Goal: Participate in discussion

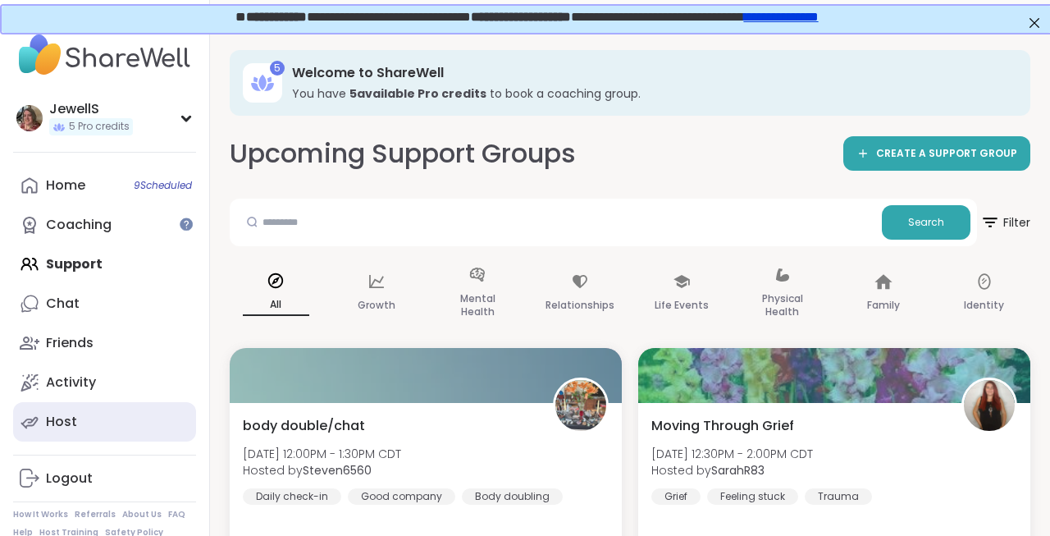
click at [65, 424] on div "Host" at bounding box center [61, 422] width 31 height 18
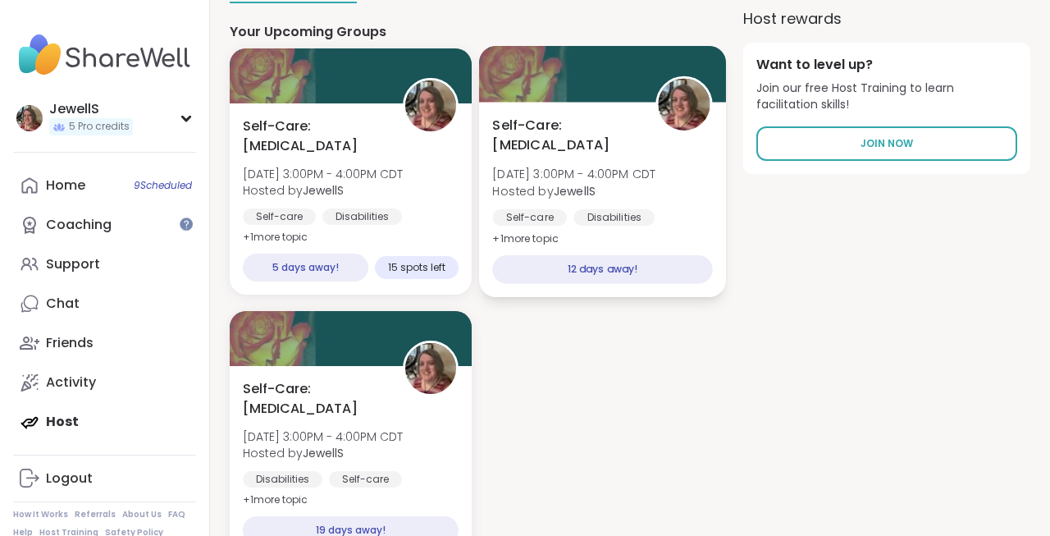
scroll to position [251, 0]
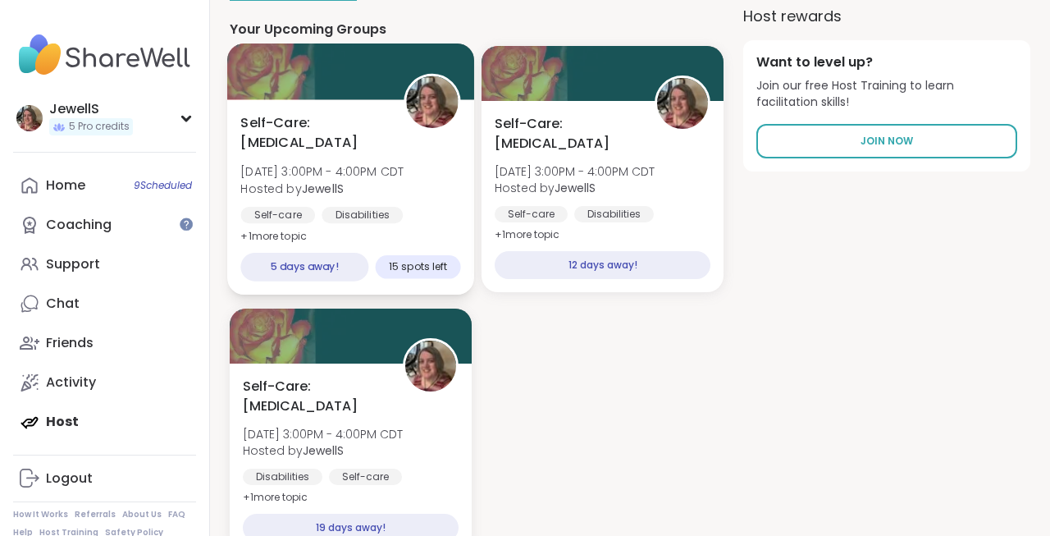
drag, startPoint x: 364, startPoint y: 146, endPoint x: 241, endPoint y: 126, distance: 124.8
click at [241, 126] on span "Self-Care: [MEDICAL_DATA]" at bounding box center [312, 132] width 144 height 40
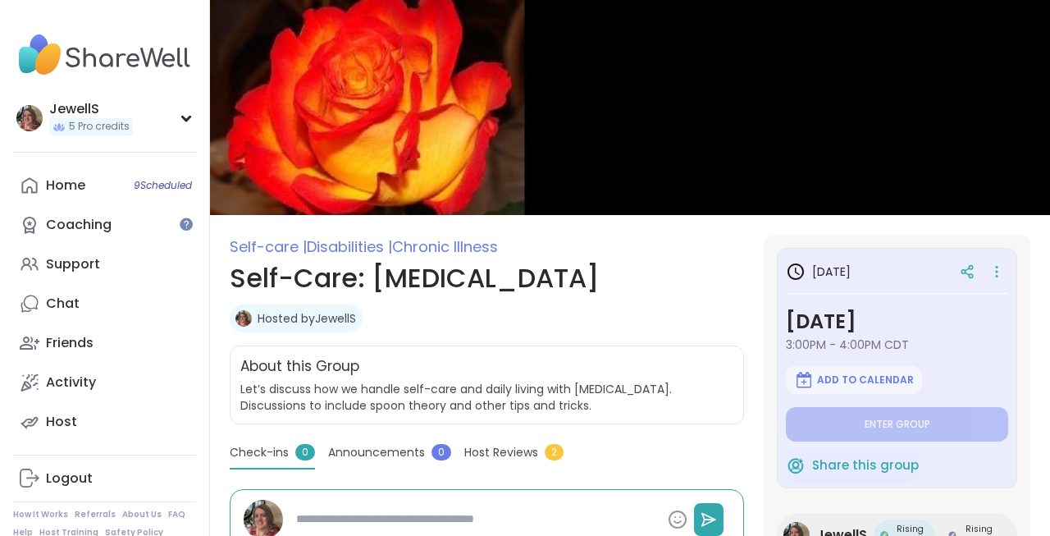
click at [221, 285] on section "Self-care | Disabilities | Chronic Illness Self-Care: [MEDICAL_DATA] Hosted by …" at bounding box center [630, 490] width 840 height 511
